Goal: Task Accomplishment & Management: Use online tool/utility

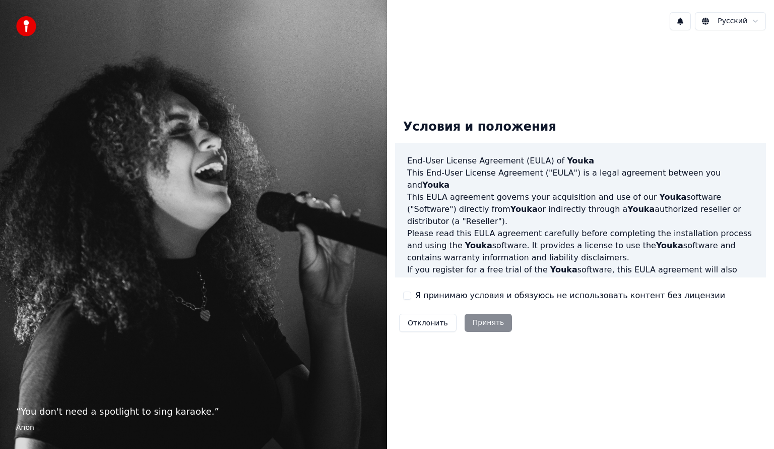
click at [408, 295] on button "Я принимаю условия и обязуюсь не использовать контент без лицензии" at bounding box center [407, 295] width 8 height 8
click at [484, 321] on button "Принять" at bounding box center [489, 323] width 48 height 18
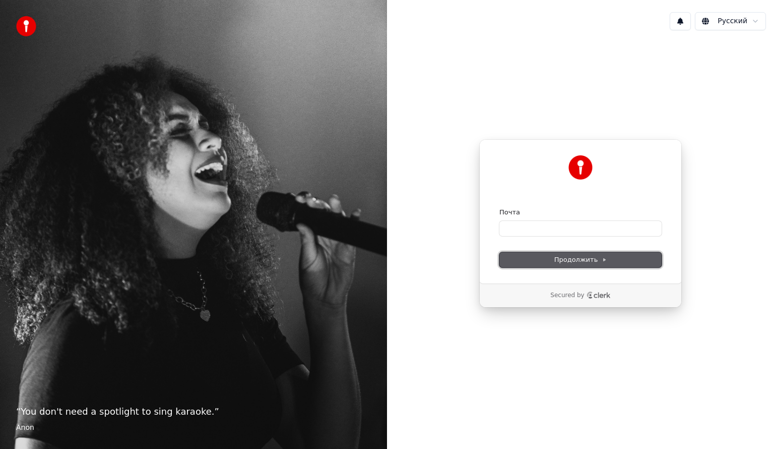
click at [549, 257] on button "Продолжить" at bounding box center [581, 259] width 162 height 15
click at [589, 258] on span "Продолжить" at bounding box center [580, 259] width 53 height 9
type input "**********"
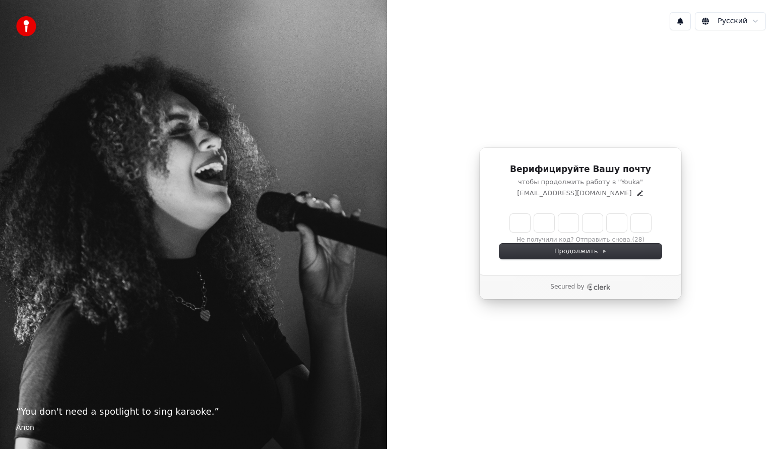
click at [525, 221] on input "Enter verification code" at bounding box center [580, 223] width 141 height 18
type input "******"
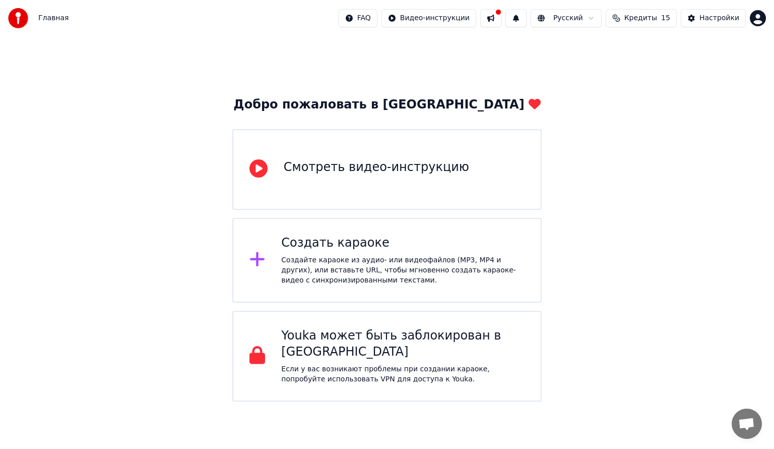
click at [635, 136] on div "Добро пожаловать в Youka Смотреть видео-инструкцию Создать караоке Создайте кар…" at bounding box center [387, 218] width 774 height 365
click at [386, 164] on div "Смотреть видео-инструкцию" at bounding box center [376, 167] width 185 height 16
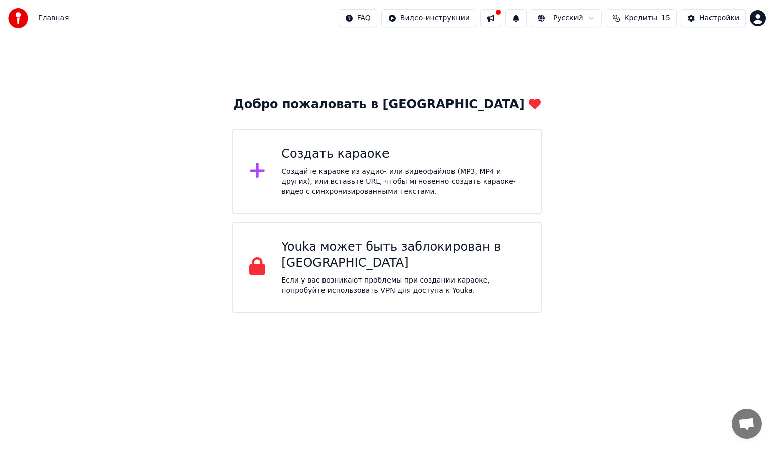
click at [348, 169] on div "Создайте караоке из аудио- или видеофайлов (MP3, MP4 и других), или вставьте UR…" at bounding box center [402, 181] width 243 height 30
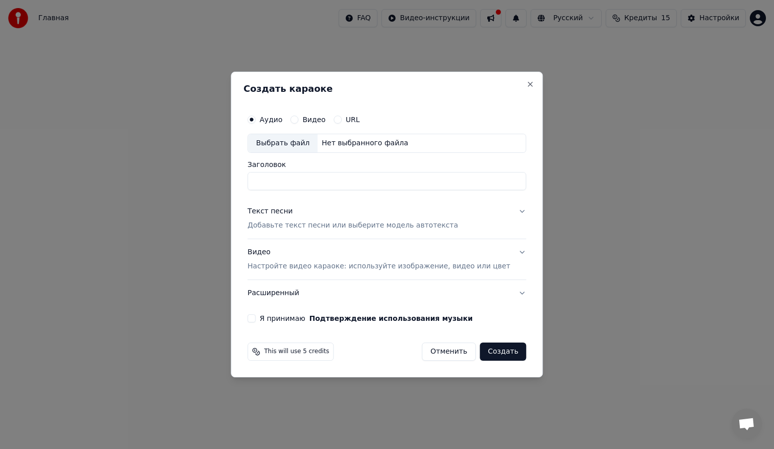
click at [256, 317] on button "Я принимаю Подтверждение использования музыки" at bounding box center [251, 318] width 8 height 8
click at [483, 350] on button "Создать" at bounding box center [503, 351] width 46 height 18
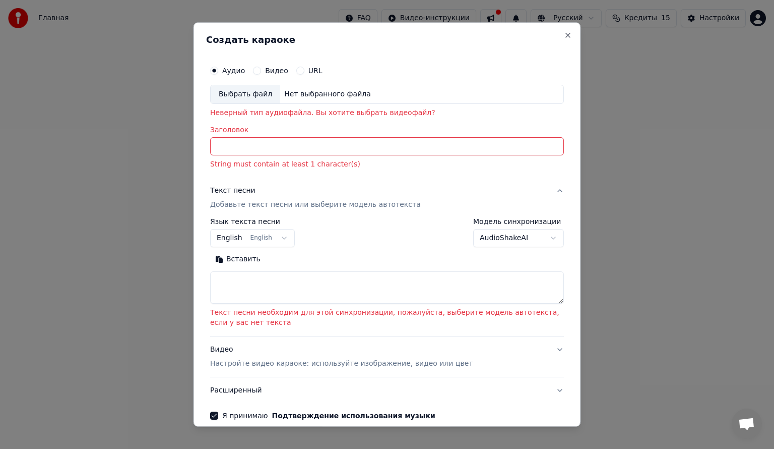
click at [293, 154] on input "Заголовок" at bounding box center [387, 146] width 354 height 18
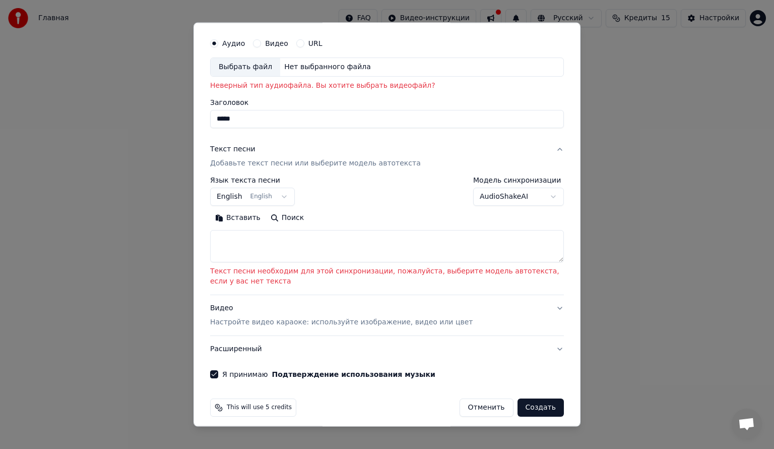
scroll to position [33, 0]
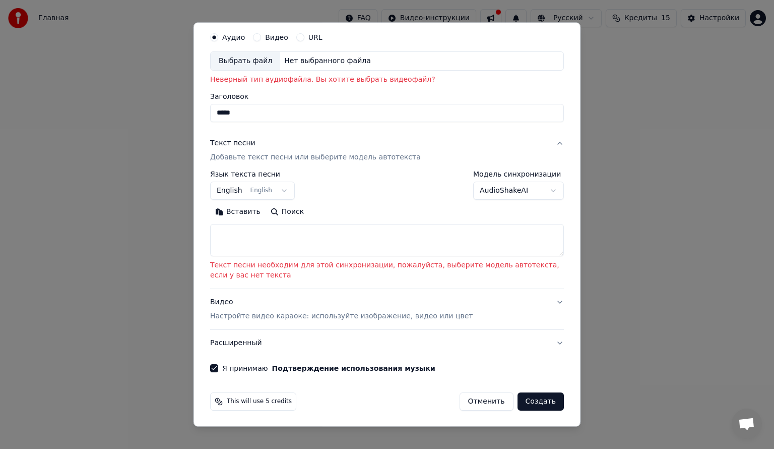
type input "*****"
click at [347, 239] on textarea at bounding box center [387, 240] width 354 height 32
click at [276, 191] on button "English English" at bounding box center [252, 190] width 85 height 18
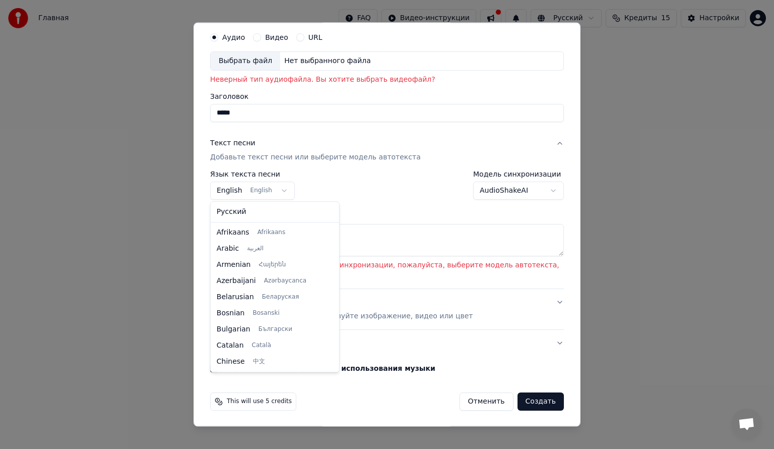
click at [634, 119] on div at bounding box center [387, 224] width 774 height 449
